Goal: Information Seeking & Learning: Learn about a topic

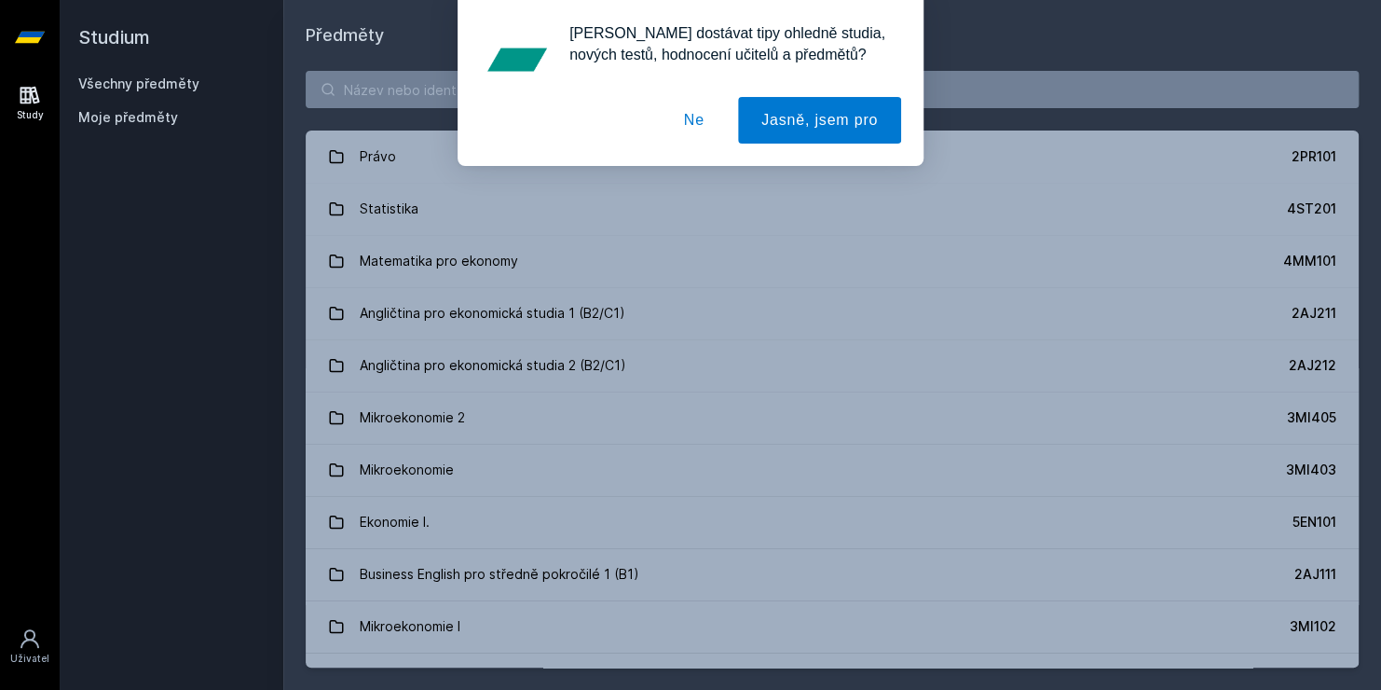
click at [706, 119] on button "Ne" at bounding box center [694, 120] width 67 height 47
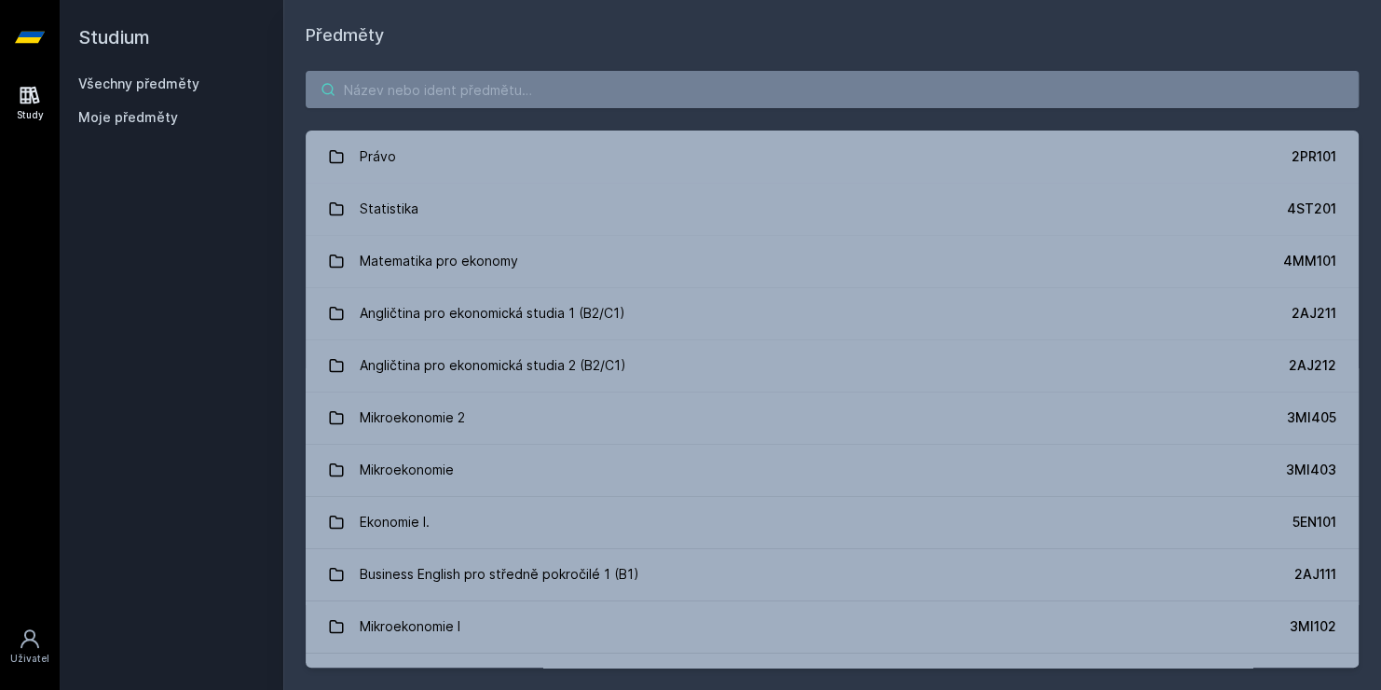
click at [704, 91] on input "search" at bounding box center [832, 89] width 1053 height 37
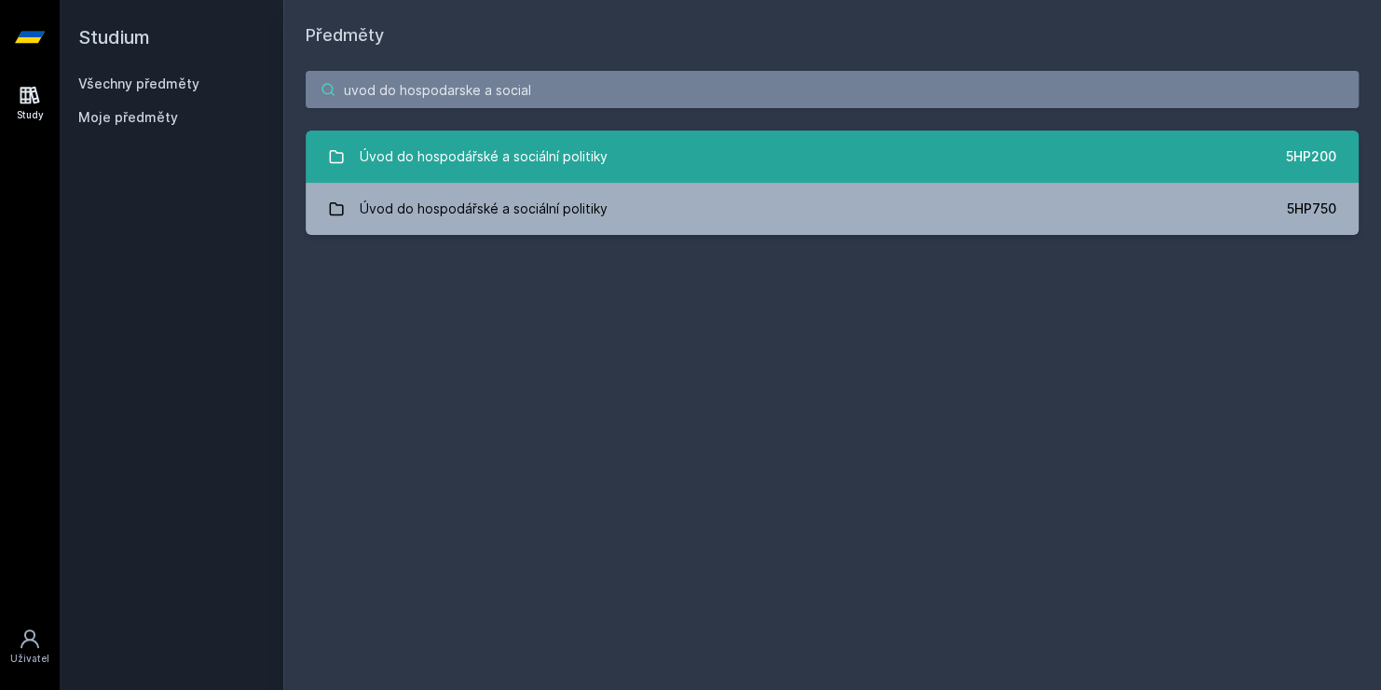
type input "uvod do hospodarske a social"
click at [1049, 157] on link "Úvod do hospodářské a sociální politiky 5HP200" at bounding box center [832, 156] width 1053 height 52
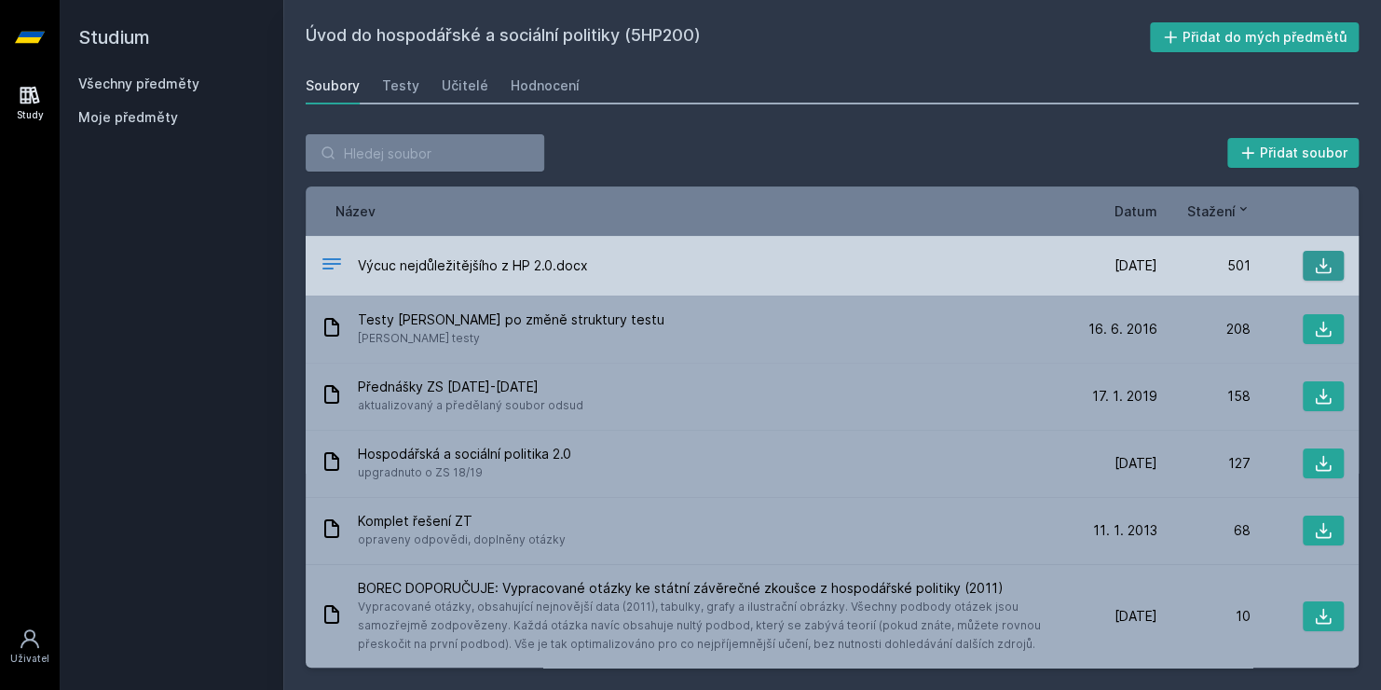
click at [1321, 269] on icon at bounding box center [1324, 266] width 16 height 16
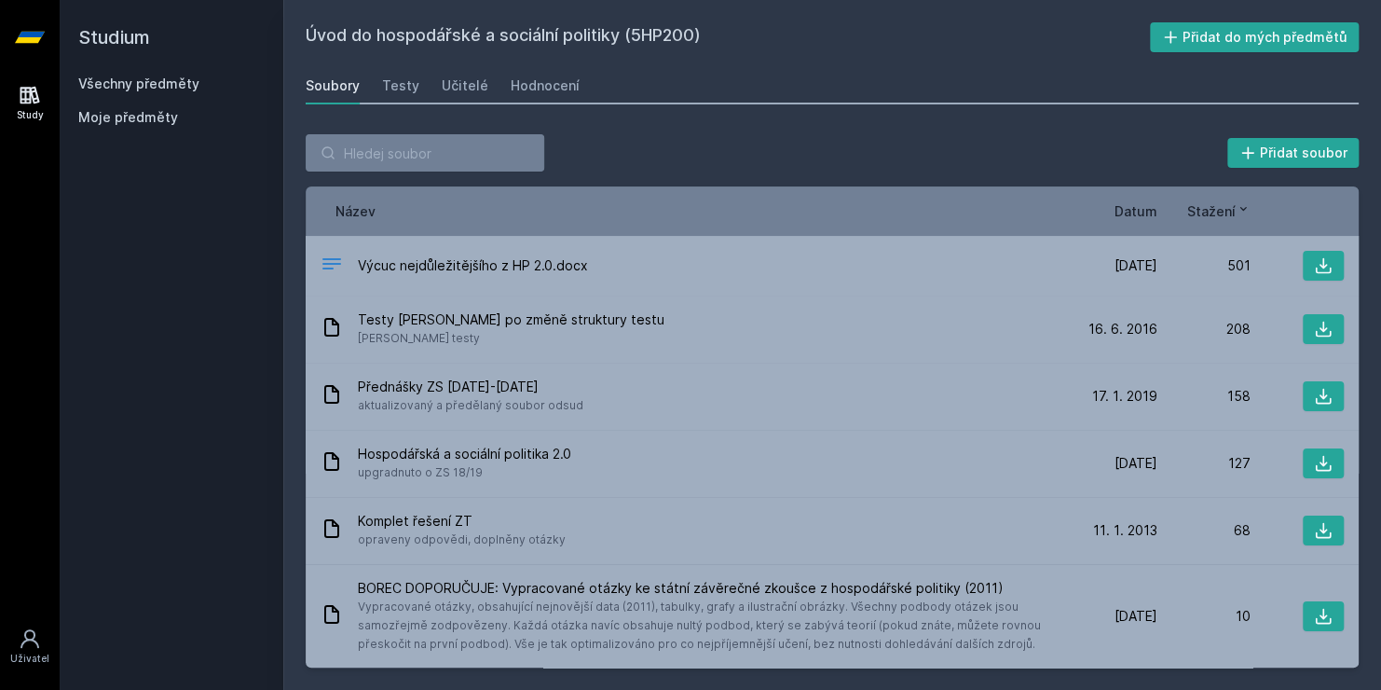
click at [141, 113] on span "Moje předměty" at bounding box center [128, 117] width 100 height 19
click at [144, 119] on span "Moje předměty" at bounding box center [128, 117] width 100 height 19
click at [43, 102] on link "Study" at bounding box center [30, 103] width 52 height 57
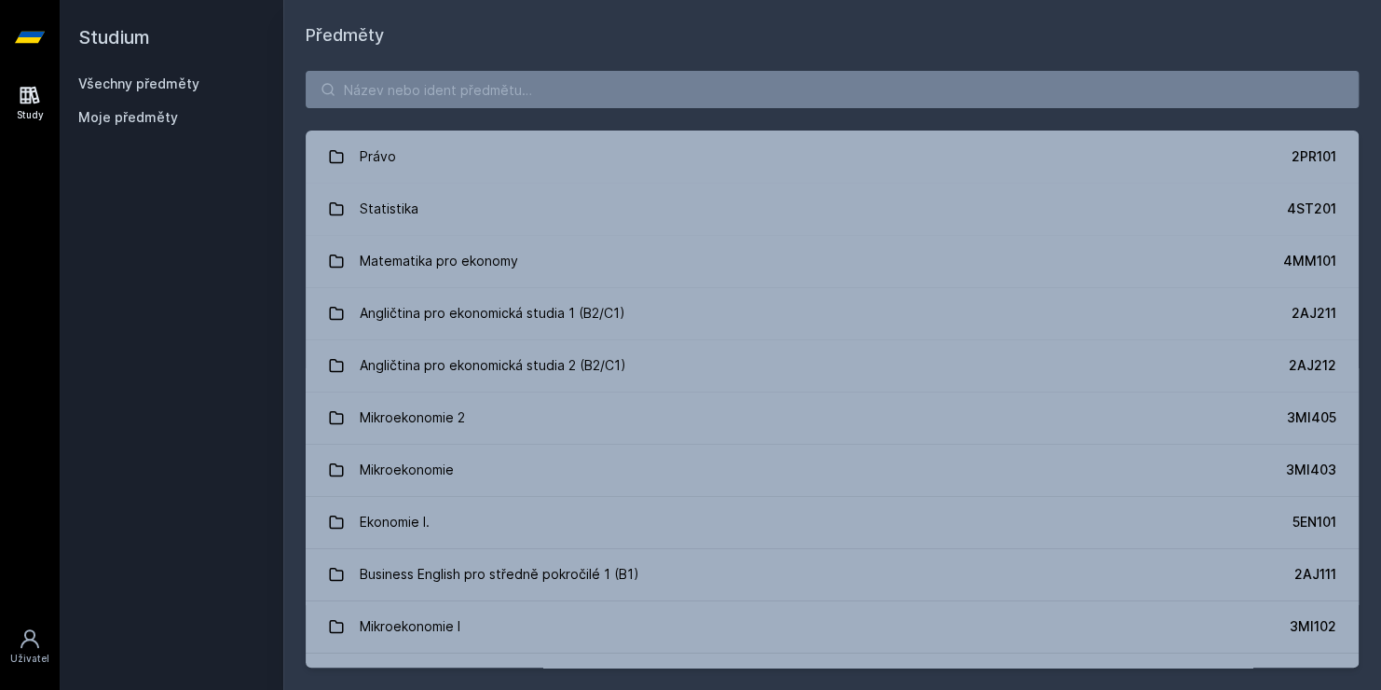
click at [107, 121] on span "Moje předměty" at bounding box center [128, 117] width 100 height 19
click at [110, 78] on link "Všechny předměty" at bounding box center [138, 83] width 121 height 16
drag, startPoint x: 141, startPoint y: 118, endPoint x: 776, endPoint y: 44, distance: 639.9
click at [776, 44] on h1 "Předměty" at bounding box center [832, 35] width 1053 height 26
click at [34, 39] on icon at bounding box center [30, 37] width 30 height 11
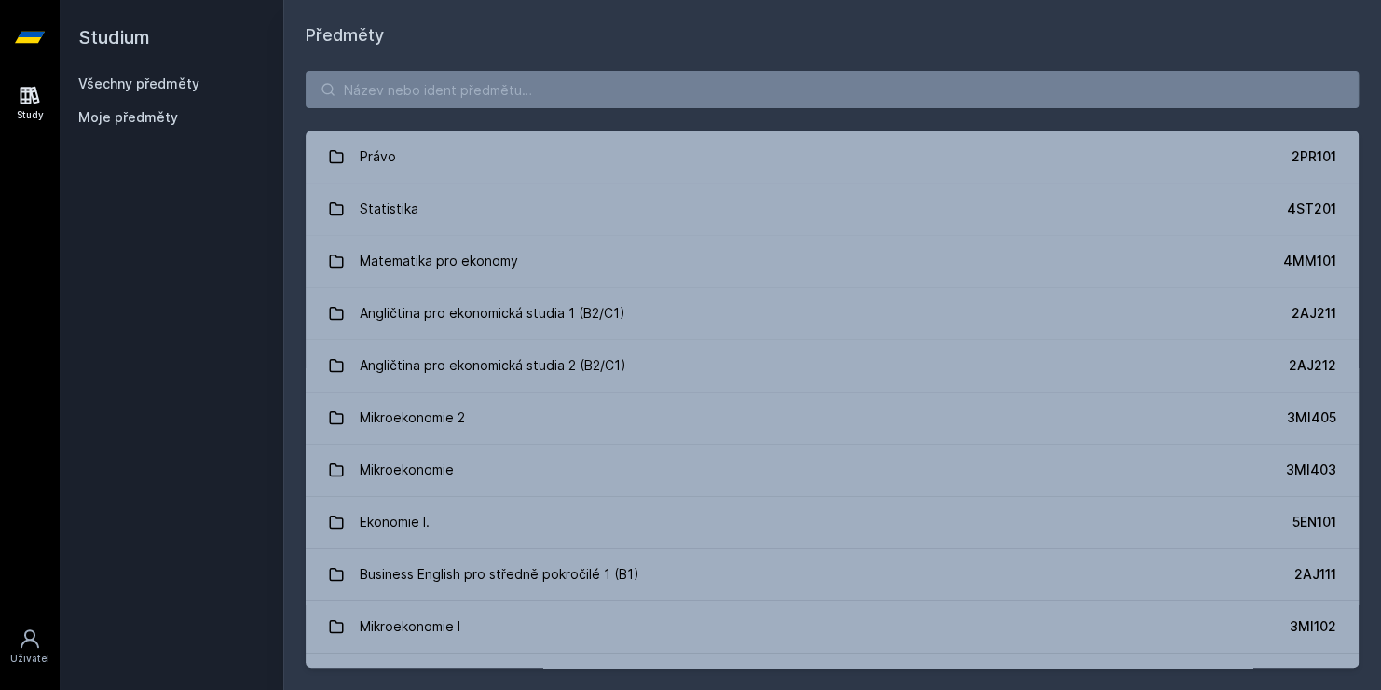
click at [30, 110] on div "Study" at bounding box center [30, 115] width 27 height 14
click at [28, 37] on icon at bounding box center [30, 37] width 30 height 11
drag, startPoint x: 121, startPoint y: 122, endPoint x: 411, endPoint y: 8, distance: 311.3
click at [411, 8] on div "Předměty Právo 2PR101 Statistika 4ST201 Matematika pro ekonomy 4MM101 Angličtin…" at bounding box center [832, 345] width 1098 height 690
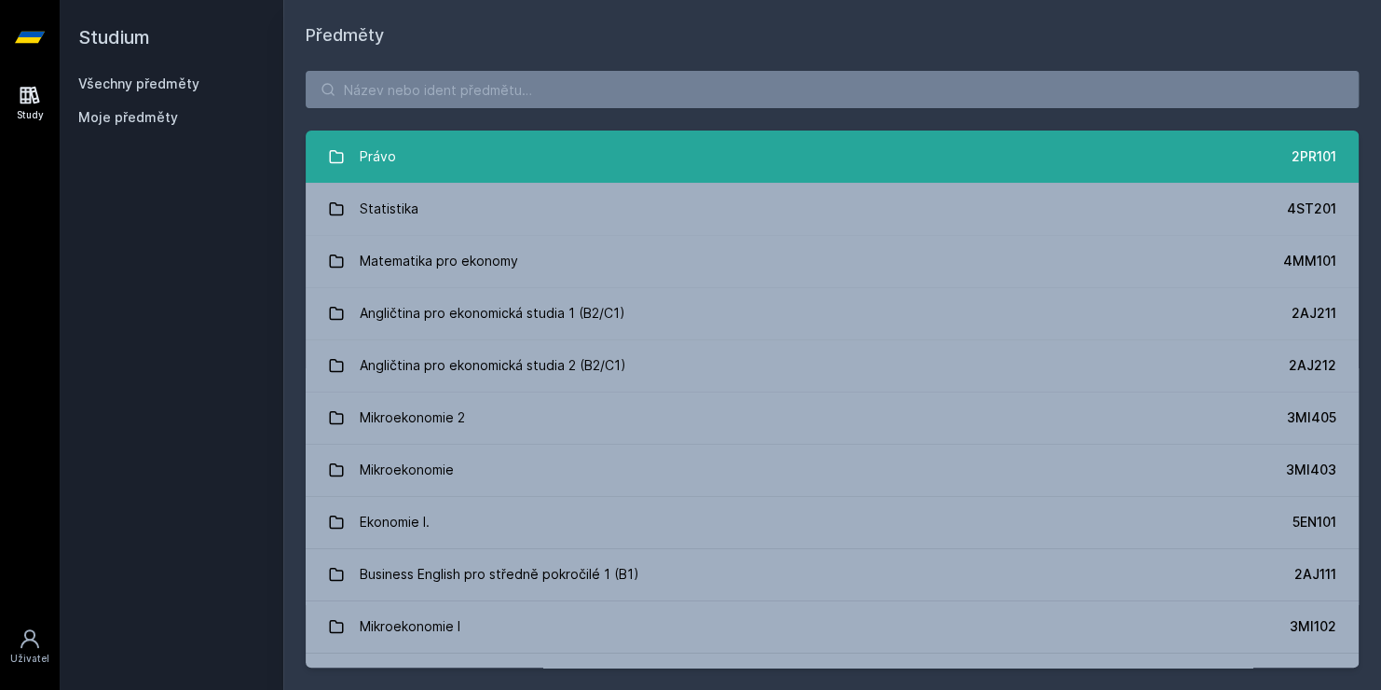
click at [457, 158] on link "Právo 2PR101" at bounding box center [832, 156] width 1053 height 52
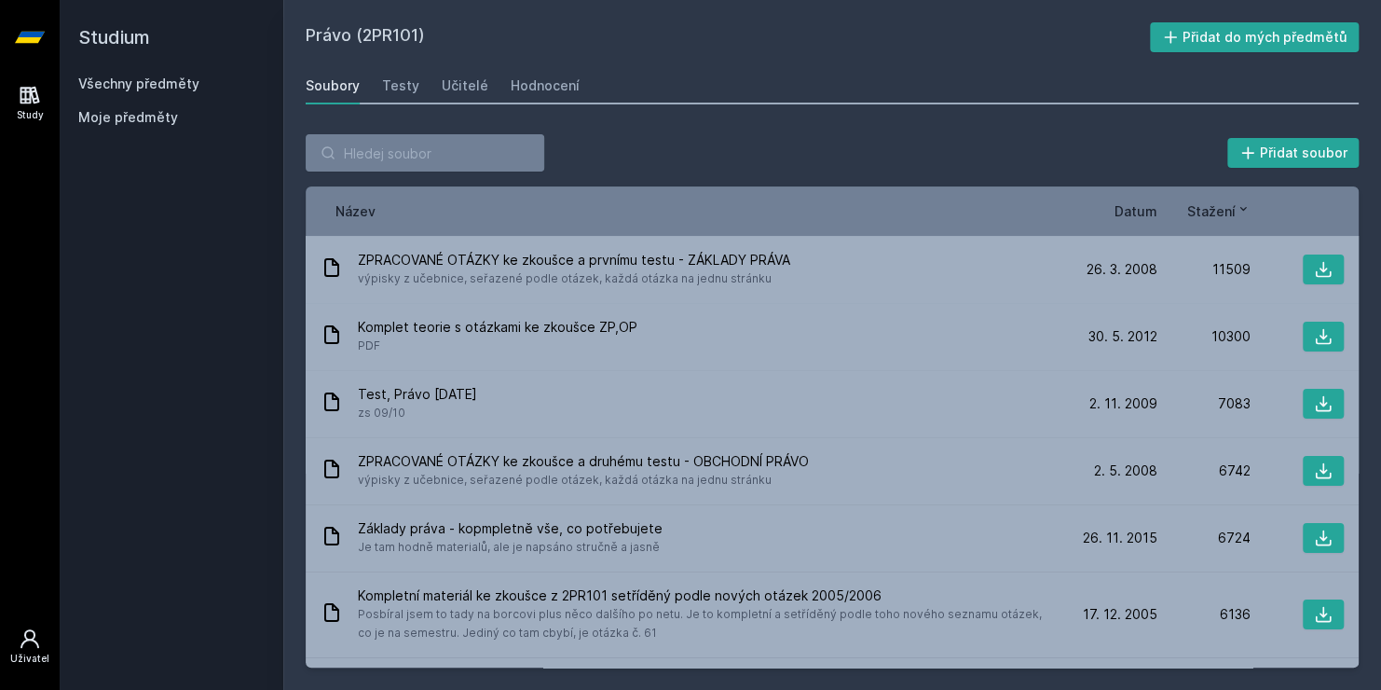
click at [42, 636] on link "Uživatel" at bounding box center [30, 646] width 52 height 57
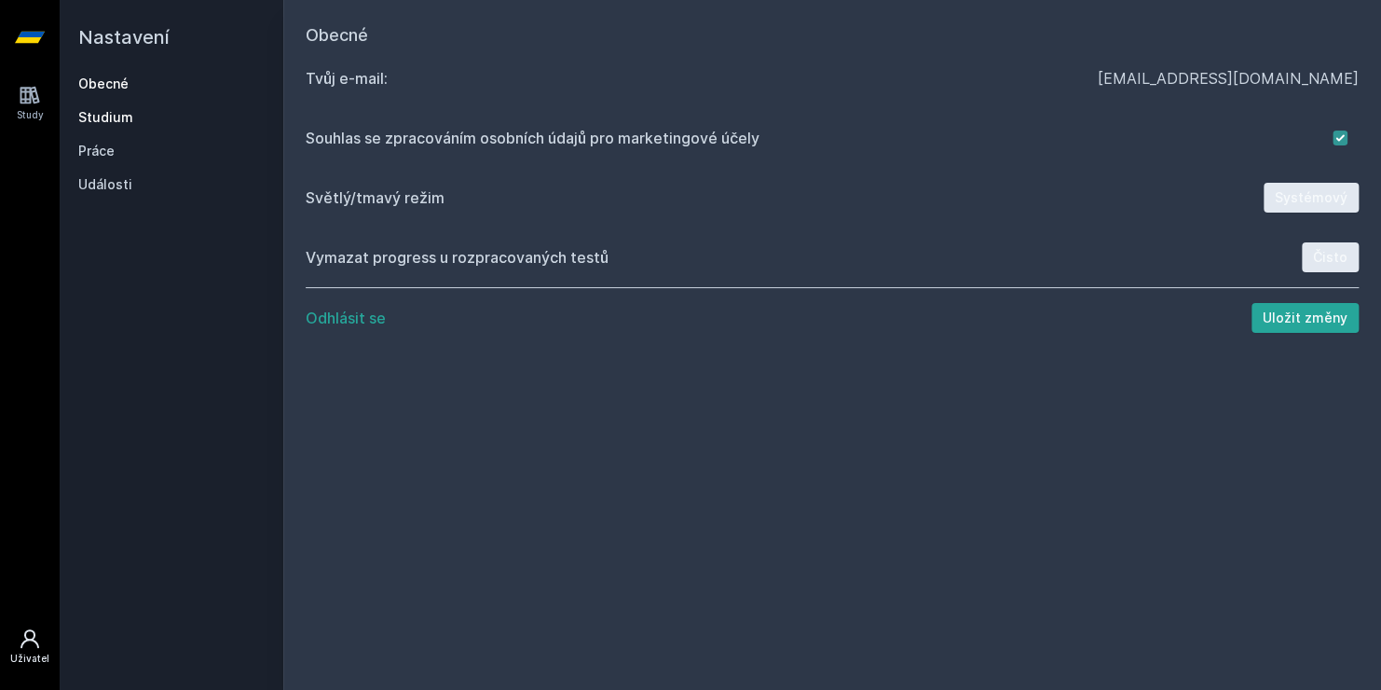
click at [111, 116] on link "Studium" at bounding box center [171, 117] width 186 height 19
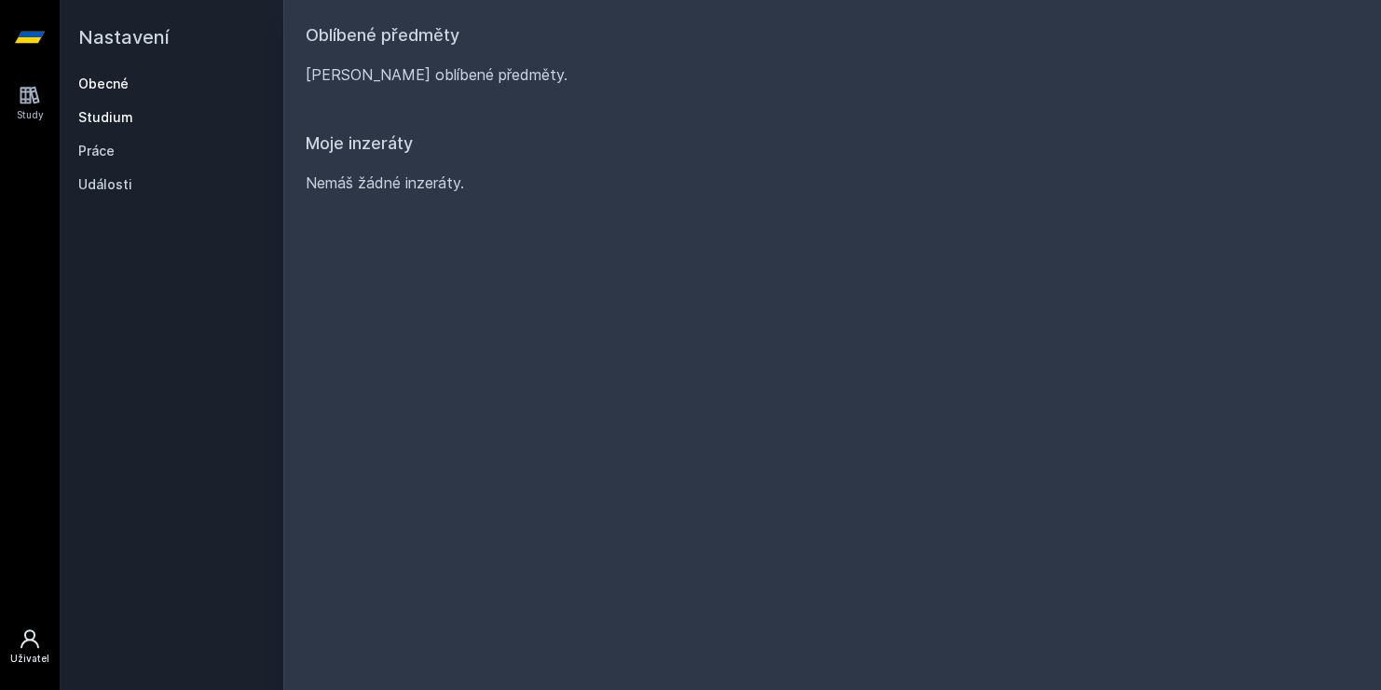
click at [122, 78] on link "Obecné" at bounding box center [171, 84] width 186 height 19
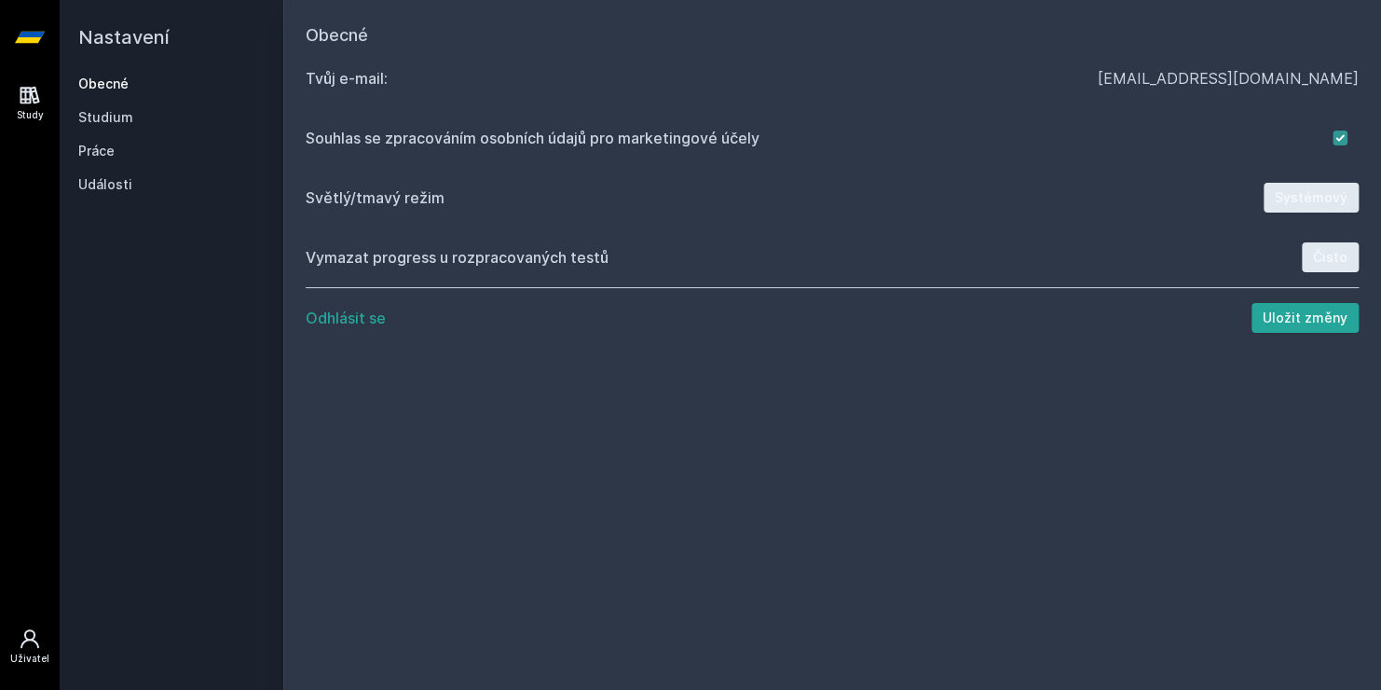
click at [40, 101] on icon at bounding box center [30, 95] width 22 height 22
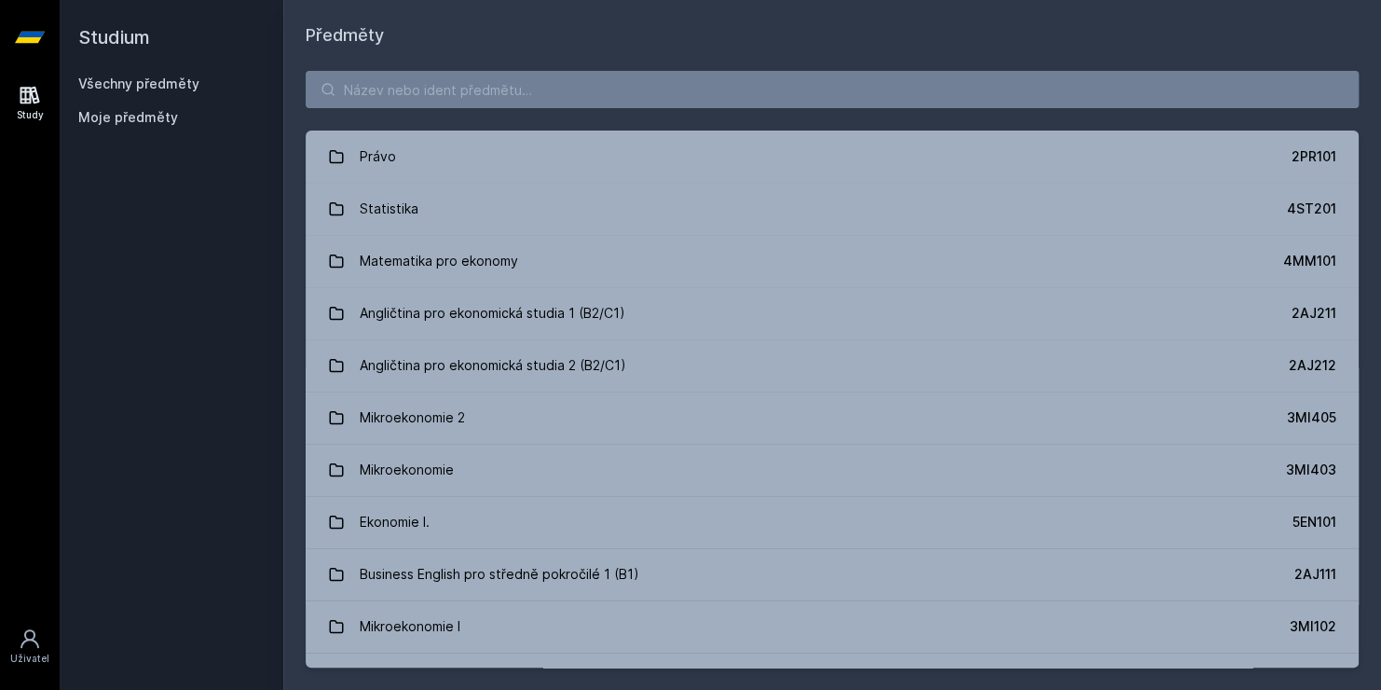
click at [155, 112] on span "Moje předměty" at bounding box center [128, 117] width 100 height 19
click at [417, 89] on input "search" at bounding box center [832, 89] width 1053 height 37
